Goal: Task Accomplishment & Management: Use online tool/utility

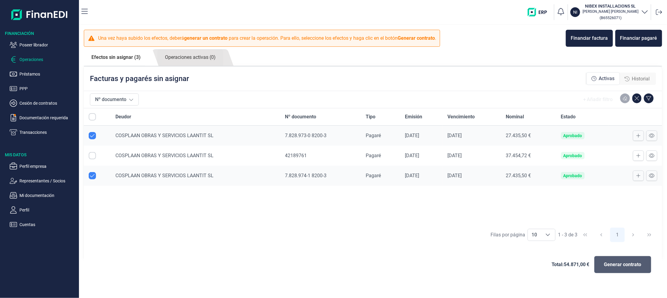
click at [627, 266] on span "Generar contrato" at bounding box center [622, 264] width 37 height 7
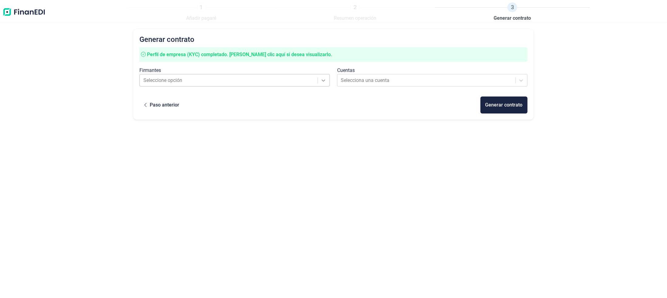
click at [323, 82] on icon at bounding box center [323, 80] width 6 height 6
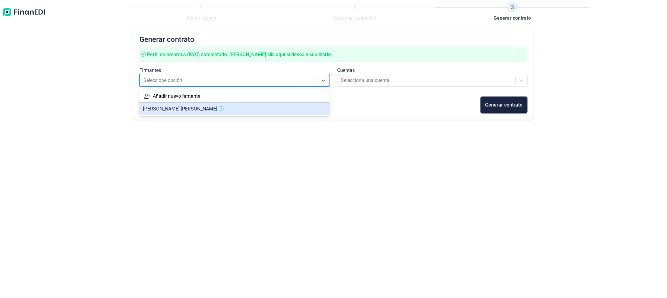
click at [188, 107] on span "MIQUEL GINES FUERTES GONZALEZ" at bounding box center [180, 109] width 74 height 6
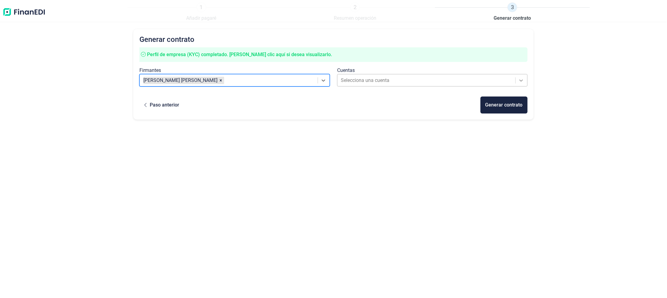
click at [524, 82] on icon at bounding box center [521, 80] width 6 height 6
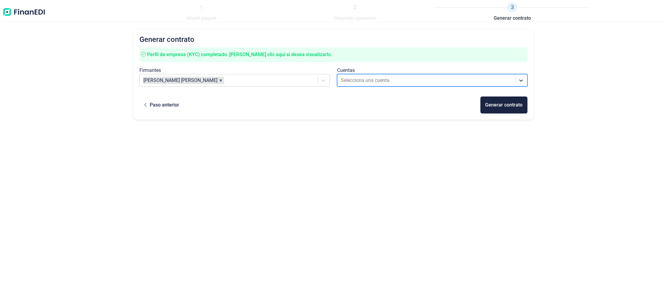
click at [522, 80] on icon at bounding box center [521, 80] width 6 height 6
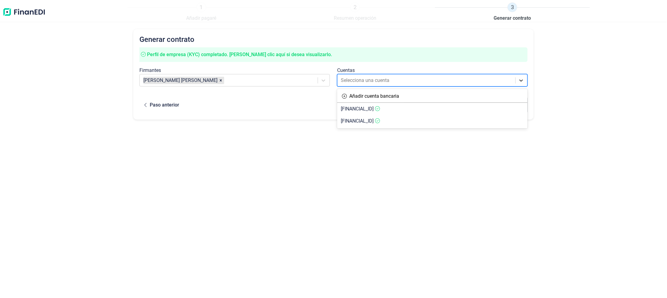
click at [520, 81] on icon at bounding box center [521, 80] width 6 height 6
click at [373, 107] on span "ES2800302190190001098271" at bounding box center [357, 109] width 33 height 6
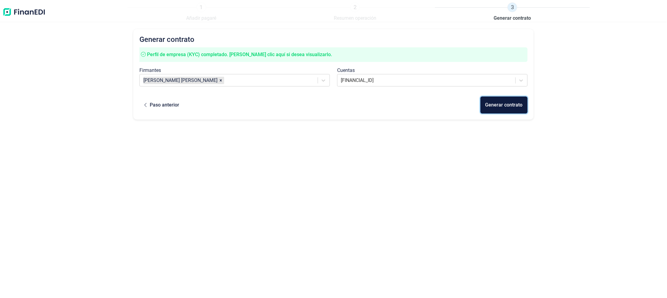
click at [493, 106] on div "Generar contrato" at bounding box center [503, 104] width 37 height 7
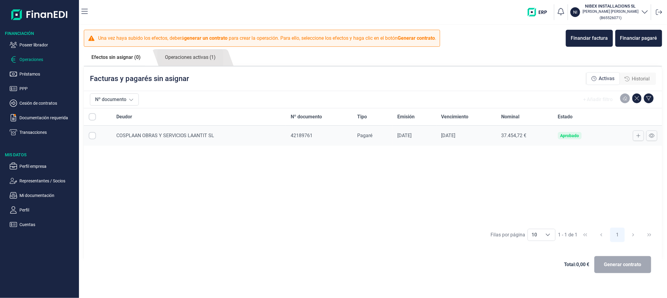
checkbox input "true"
click at [177, 59] on link "Operaciones activas (1)" at bounding box center [190, 57] width 66 height 17
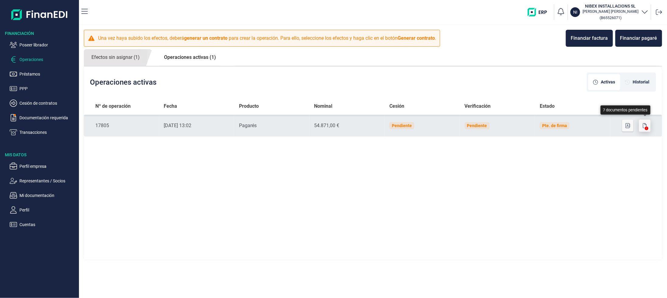
click at [644, 126] on icon "button" at bounding box center [645, 125] width 4 height 5
